Goal: Information Seeking & Learning: Learn about a topic

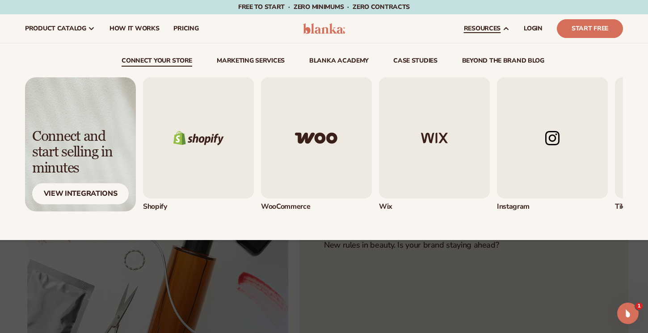
click at [495, 60] on link "beyond the brand blog" at bounding box center [503, 62] width 82 height 9
